Goal: Transaction & Acquisition: Purchase product/service

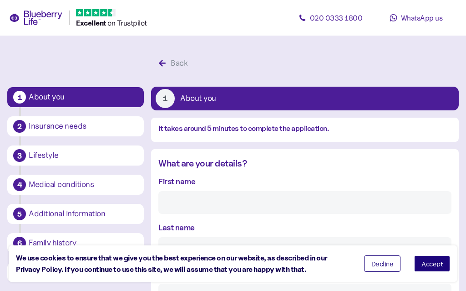
scroll to position [3, 0]
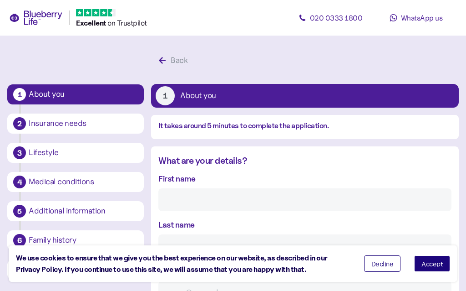
click at [173, 188] on input "First name" at bounding box center [305, 199] width 293 height 23
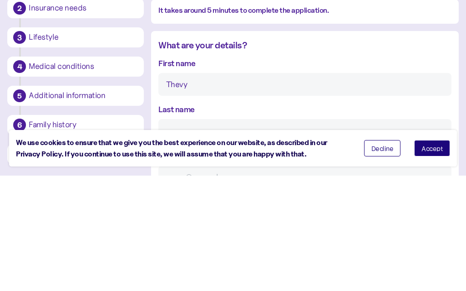
type input "Thevy"
click at [175, 234] on input "Last name" at bounding box center [305, 245] width 293 height 23
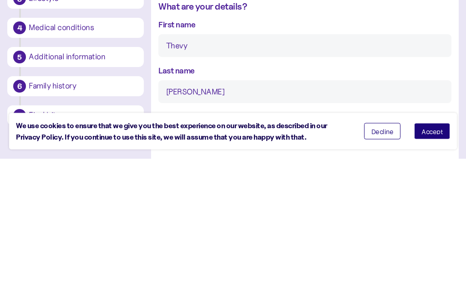
scroll to position [33, 0]
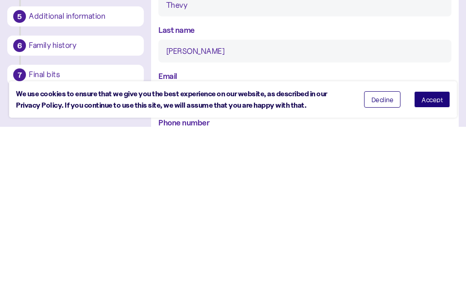
type input "[PERSON_NAME]"
click at [212, 234] on div "Email" at bounding box center [305, 253] width 293 height 39
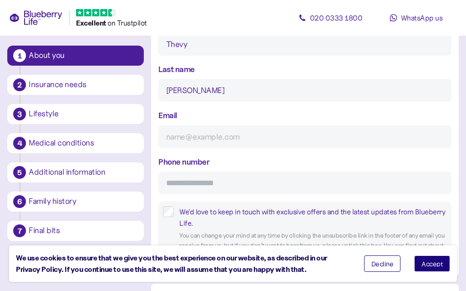
scroll to position [157, 0]
click at [211, 110] on div "Email" at bounding box center [305, 129] width 293 height 39
click at [225, 110] on div "Email" at bounding box center [305, 129] width 293 height 39
click at [231, 156] on div "Phone number" at bounding box center [305, 175] width 293 height 39
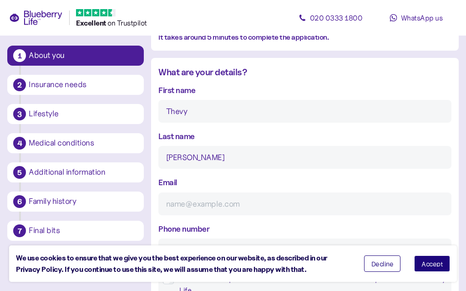
scroll to position [92, 0]
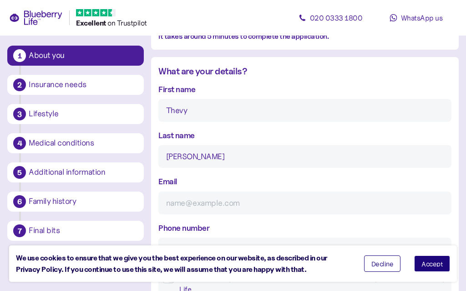
click at [234, 175] on div "Email" at bounding box center [305, 194] width 293 height 39
click at [259, 175] on div "Email" at bounding box center [305, 194] width 293 height 39
click at [234, 145] on input "[PERSON_NAME]" at bounding box center [305, 156] width 293 height 23
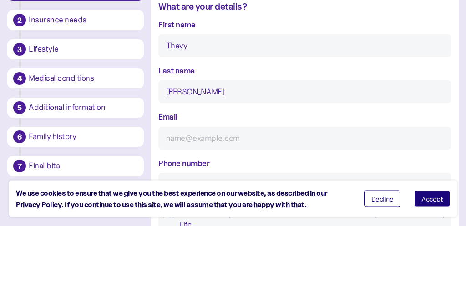
click at [220, 175] on div "Email" at bounding box center [305, 194] width 293 height 39
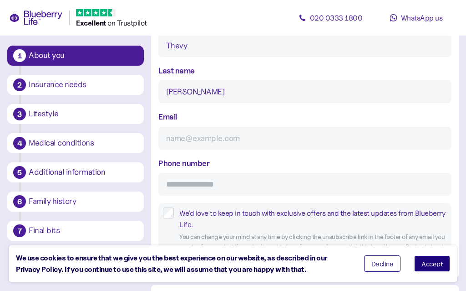
click at [192, 127] on input "Email" at bounding box center [305, 138] width 293 height 23
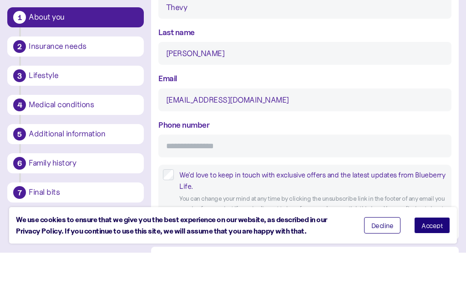
type input "[EMAIL_ADDRESS][DOMAIN_NAME]"
click at [196, 173] on input "Phone number" at bounding box center [305, 184] width 293 height 23
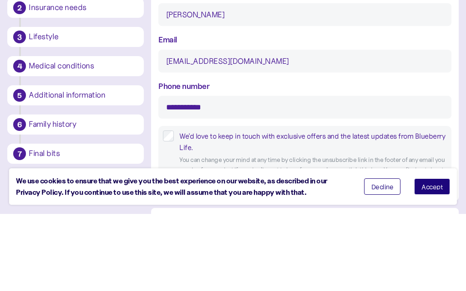
type input "**********"
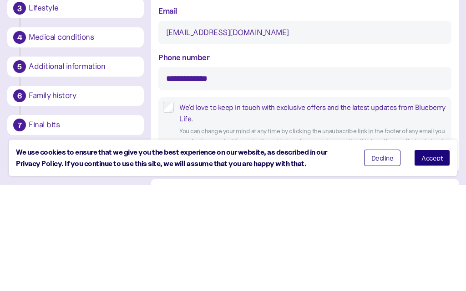
scroll to position [262, 0]
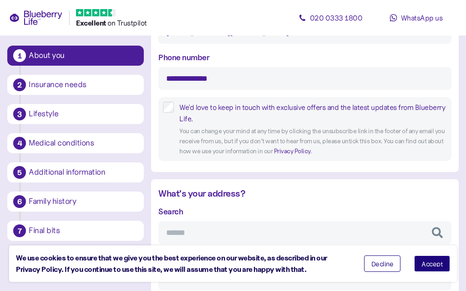
click at [236, 221] on input "Search" at bounding box center [305, 232] width 293 height 23
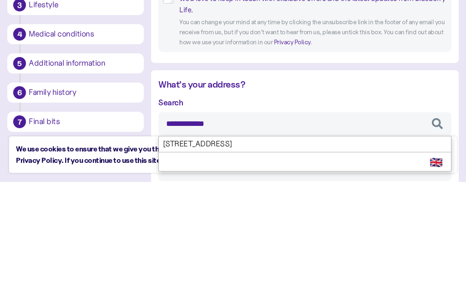
type input "**********"
type input "*******"
type input "*****"
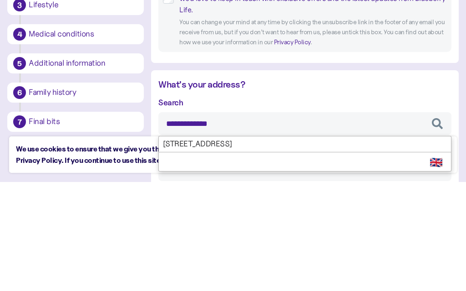
type input "*******"
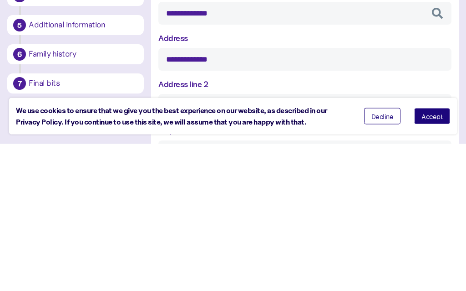
scroll to position [335, 0]
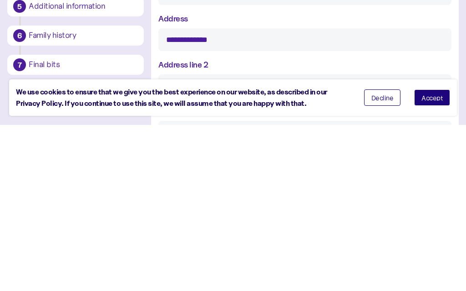
type input "**********"
click at [278, 240] on input "Address line 2" at bounding box center [305, 251] width 293 height 23
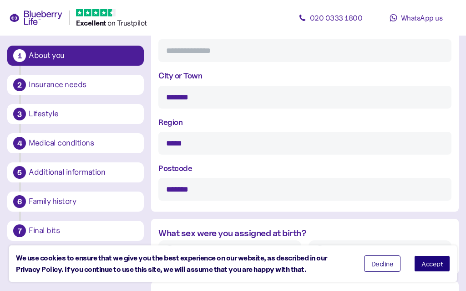
click at [177, 245] on label "[DEMOGRAPHIC_DATA]" at bounding box center [237, 252] width 120 height 14
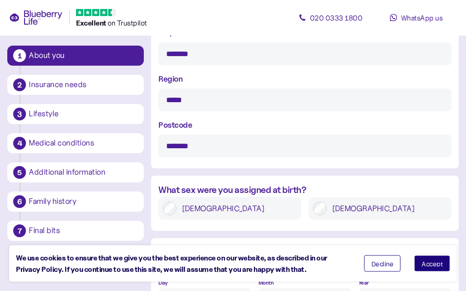
scroll to position [585, 0]
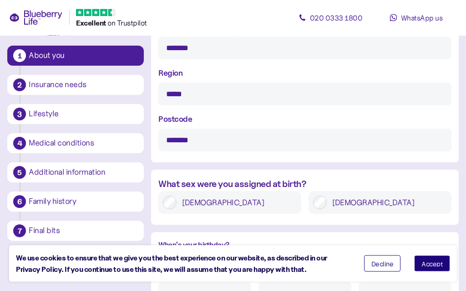
click at [182, 282] on input "Day" at bounding box center [205, 293] width 93 height 23
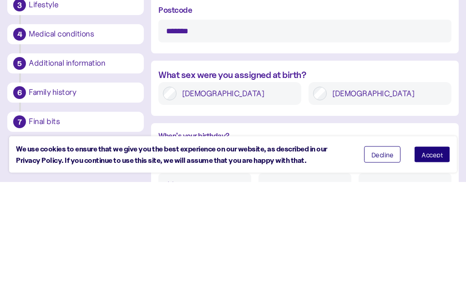
type input "10"
click at [275, 282] on input "Month" at bounding box center [305, 293] width 93 height 23
type input "11"
click at [381, 282] on input "Year" at bounding box center [405, 293] width 93 height 23
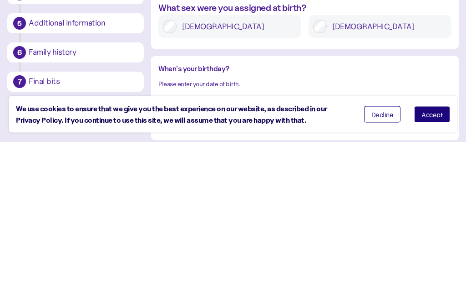
scroll to position [612, 0]
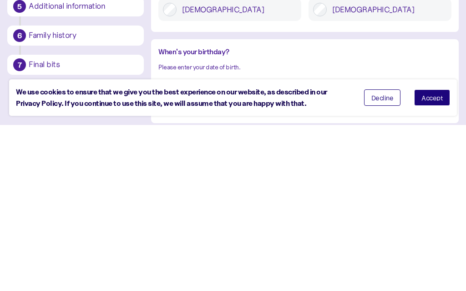
type input "****"
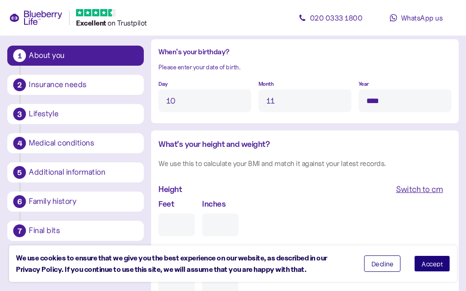
click at [202, 213] on input "Inches" at bounding box center [220, 224] width 36 height 23
click at [168, 213] on input "Feet" at bounding box center [177, 224] width 36 height 23
type input "5"
type input "0"
type input "5"
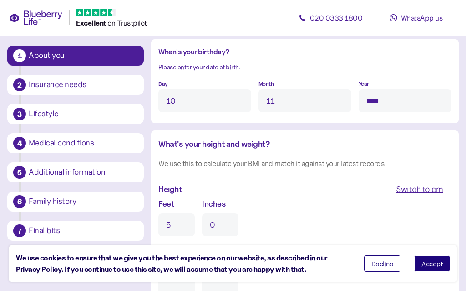
click at [213, 213] on input "0" at bounding box center [220, 224] width 36 height 23
type input "0"
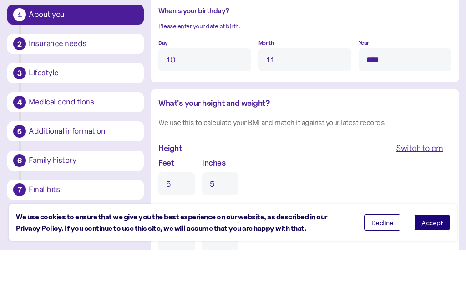
type input "5"
click at [202, 276] on input "Pounds" at bounding box center [220, 287] width 36 height 23
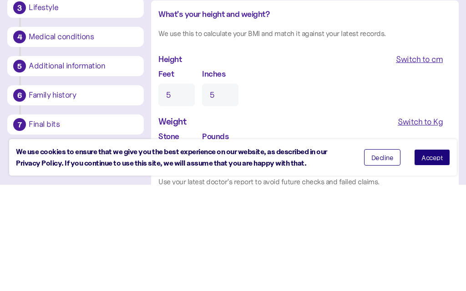
scroll to position [818, 0]
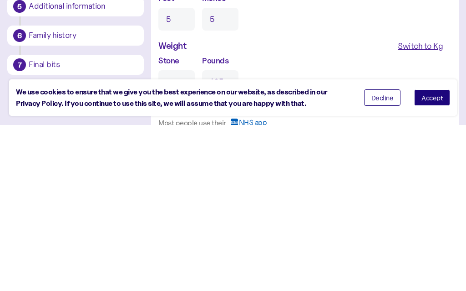
click at [434, 260] on span "Accept" at bounding box center [432, 263] width 21 height 6
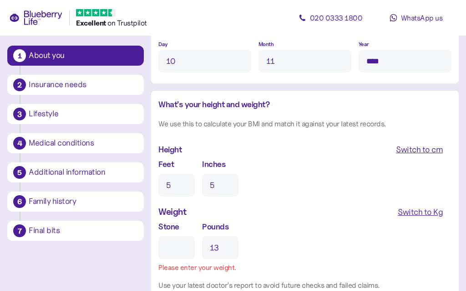
click at [211, 236] on input "13" at bounding box center [220, 247] width 36 height 23
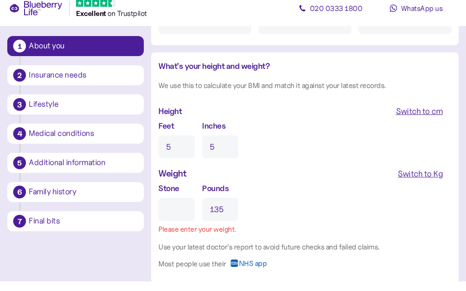
click at [296, 267] on div "Most people use their NHS app" at bounding box center [305, 275] width 293 height 16
type input "13"
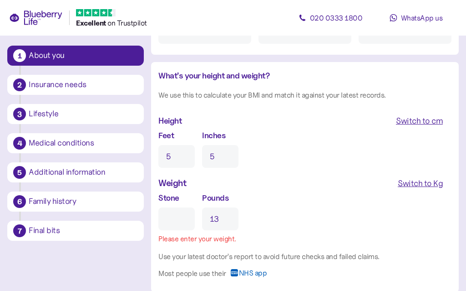
click at [162, 207] on input "Stone" at bounding box center [177, 218] width 36 height 23
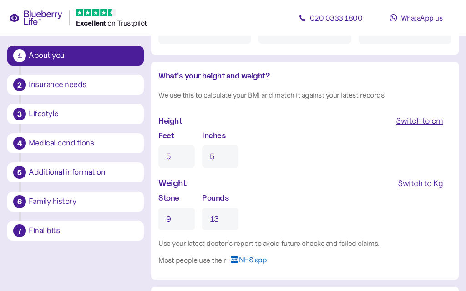
scroll to position [818, 0]
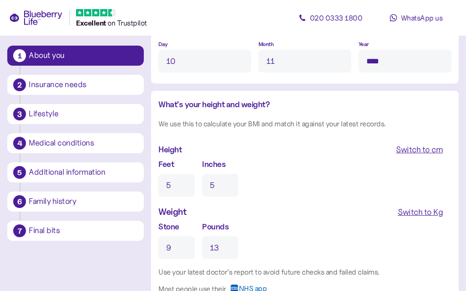
type input "9"
click at [213, 236] on input "13" at bounding box center [220, 247] width 36 height 23
type input "1"
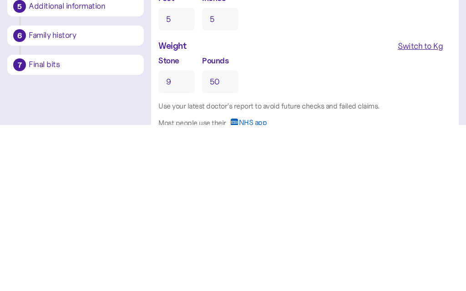
type input "13"
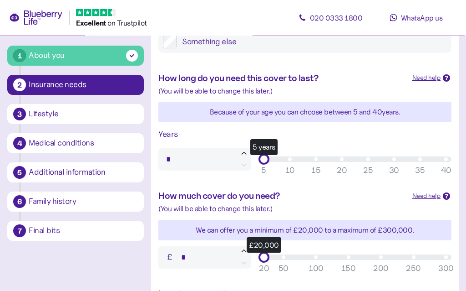
scroll to position [235, 0]
click at [242, 148] on button "button" at bounding box center [243, 153] width 15 height 11
type input "*"
click at [241, 149] on icon "button" at bounding box center [244, 153] width 8 height 8
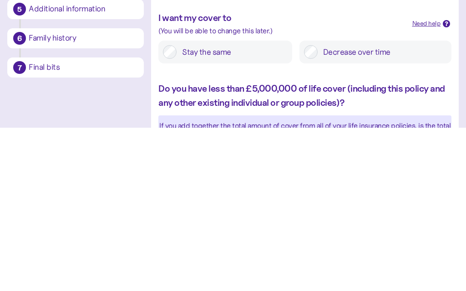
scroll to position [368, 0]
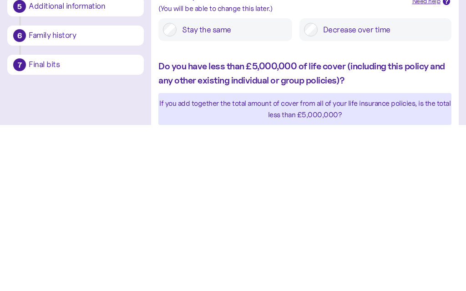
type input "*"
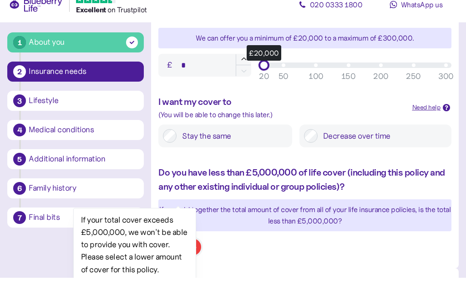
scroll to position [430, 0]
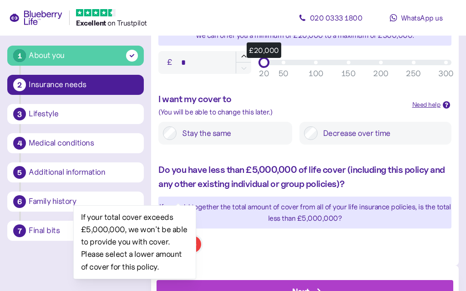
click at [281, 280] on div "Next" at bounding box center [307, 291] width 276 height 22
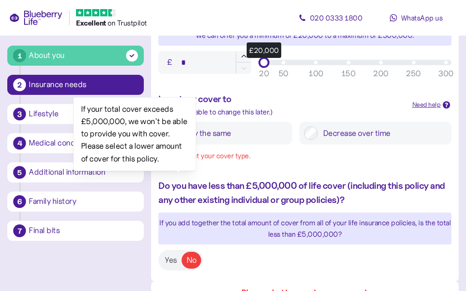
click at [171, 251] on label "Yes" at bounding box center [170, 259] width 21 height 17
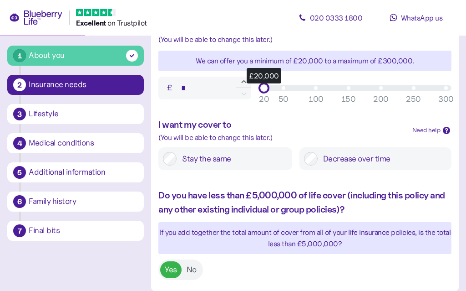
scroll to position [430, 0]
